Goal: Find contact information: Find contact information

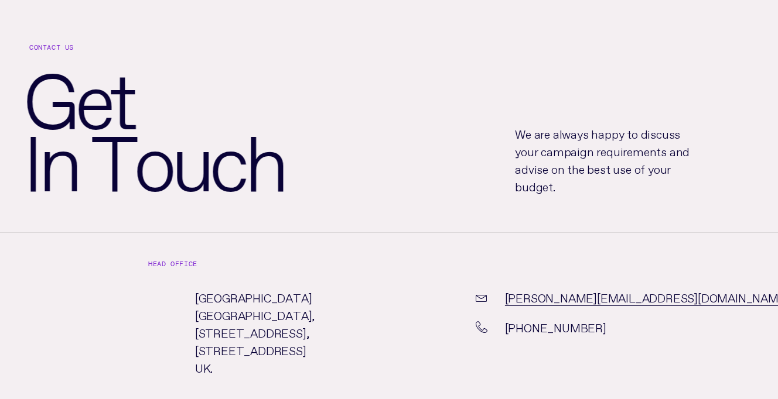
scroll to position [54, 0]
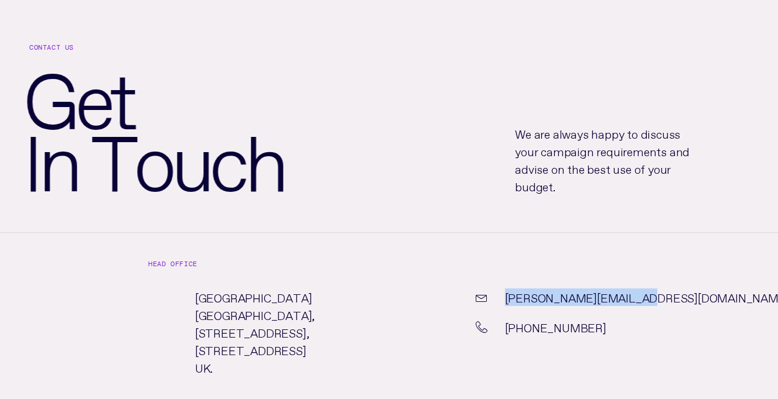
drag, startPoint x: 616, startPoint y: 298, endPoint x: 507, endPoint y: 291, distance: 109.2
click at [507, 291] on div "[PERSON_NAME][EMAIL_ADDRESS][DOMAIN_NAME]" at bounding box center [551, 304] width 186 height 30
copy link "[PERSON_NAME][EMAIL_ADDRESS][DOMAIN_NAME]"
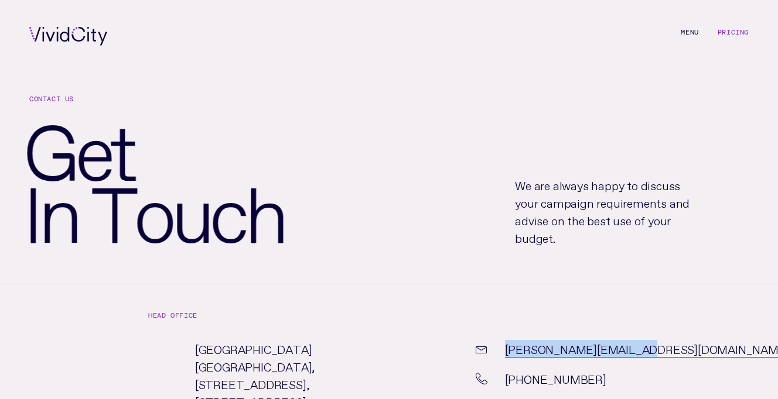
scroll to position [0, 0]
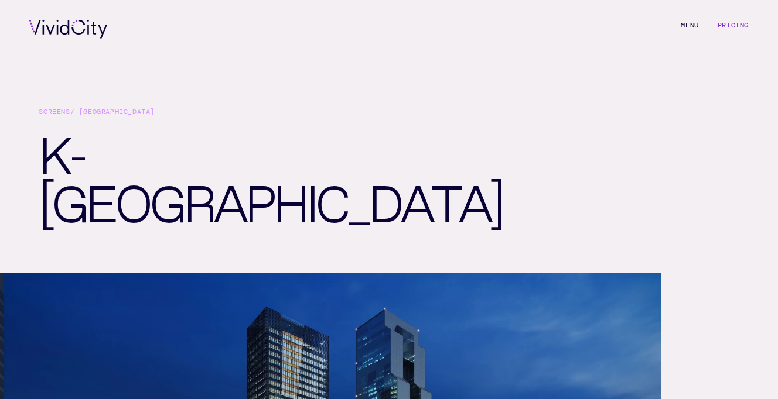
scroll to position [9, 0]
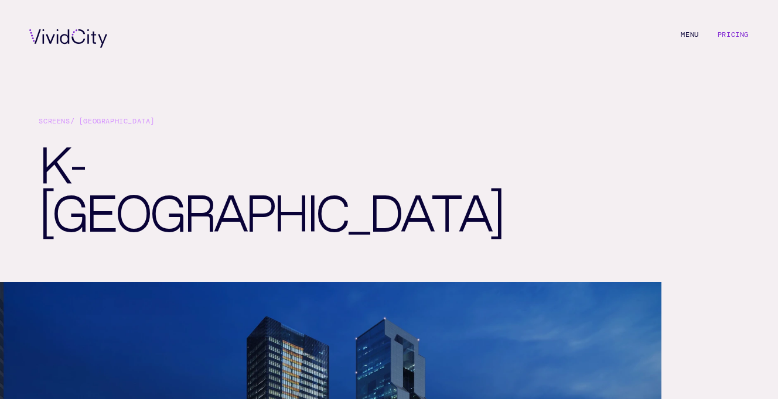
scroll to position [9, 0]
click at [68, 37] on icon at bounding box center [71, 38] width 73 height 19
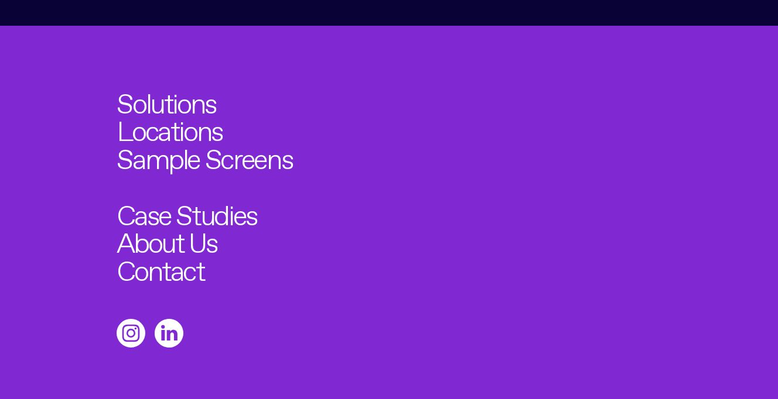
scroll to position [3712, 0]
click at [173, 112] on link "Locations" at bounding box center [175, 127] width 117 height 31
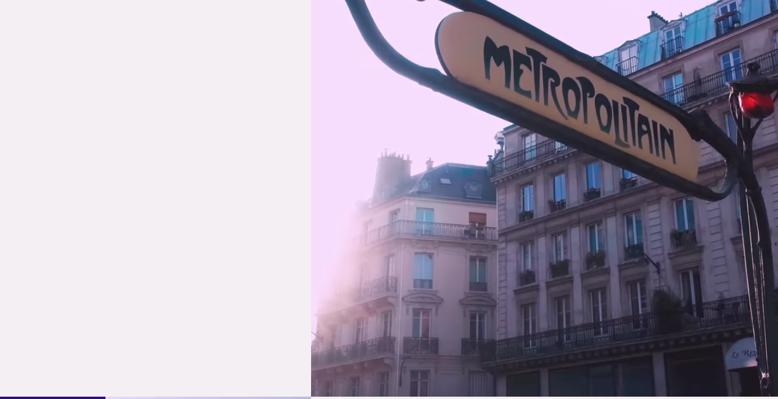
click at [489, 146] on link "Europe →" at bounding box center [544, 163] width 467 height 467
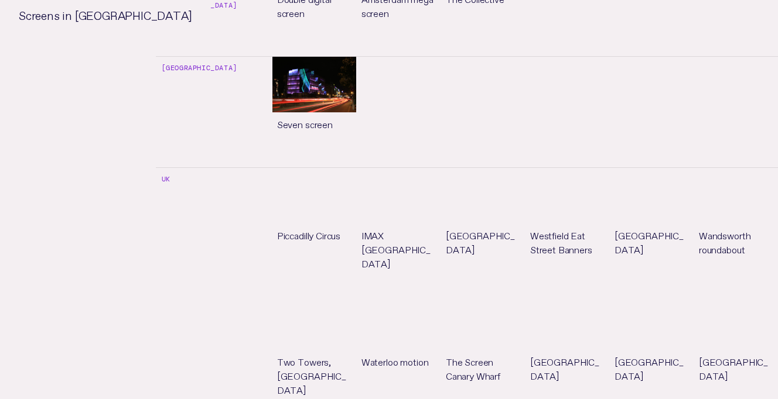
scroll to position [1822, 0]
